Goal: Check status: Check status

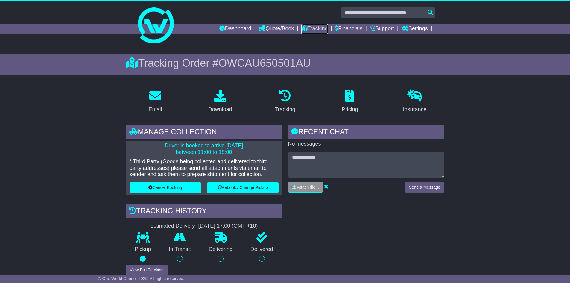
click at [315, 25] on link "Tracking" at bounding box center [314, 29] width 26 height 10
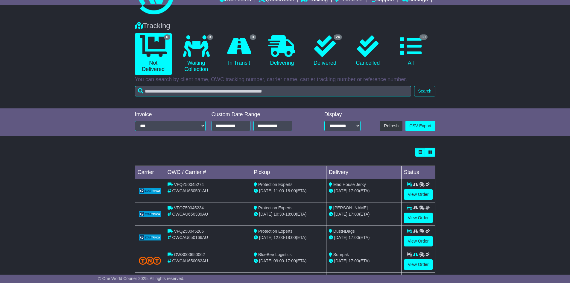
scroll to position [86, 0]
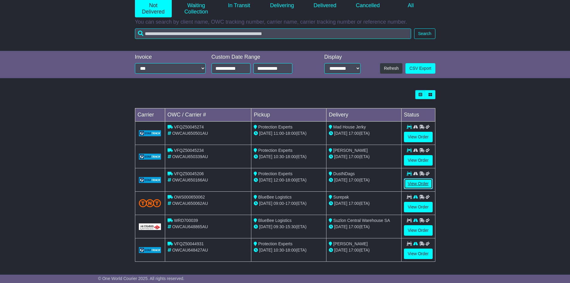
click at [417, 184] on link "View Order" at bounding box center [418, 183] width 29 height 10
